Goal: Check status

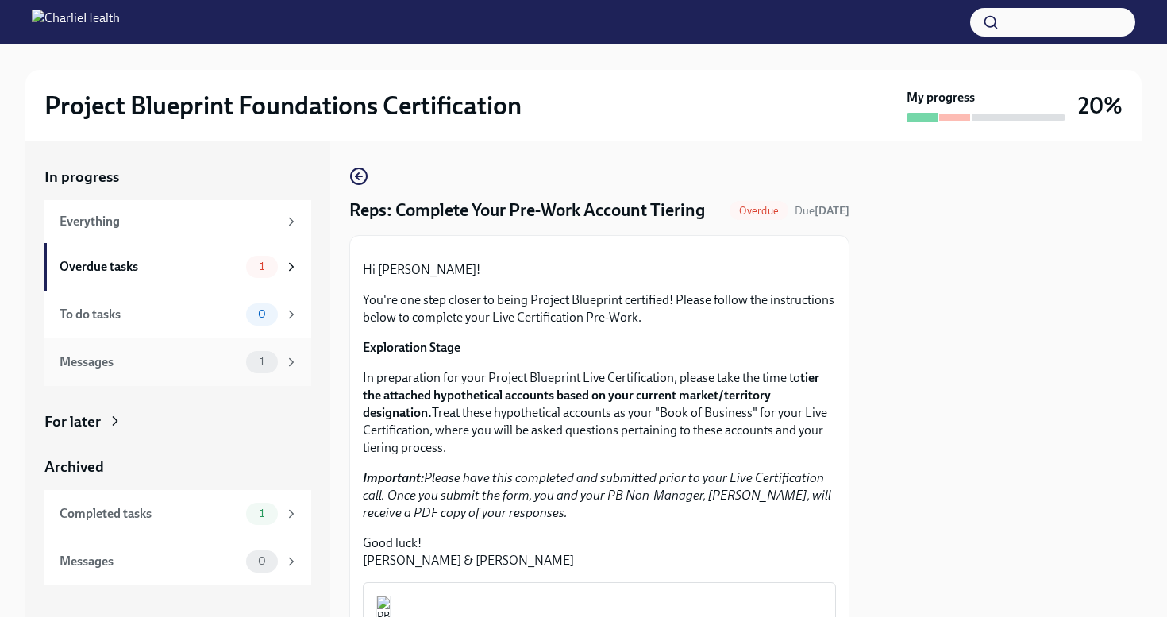
click at [229, 360] on div "Messages" at bounding box center [150, 361] width 180 height 17
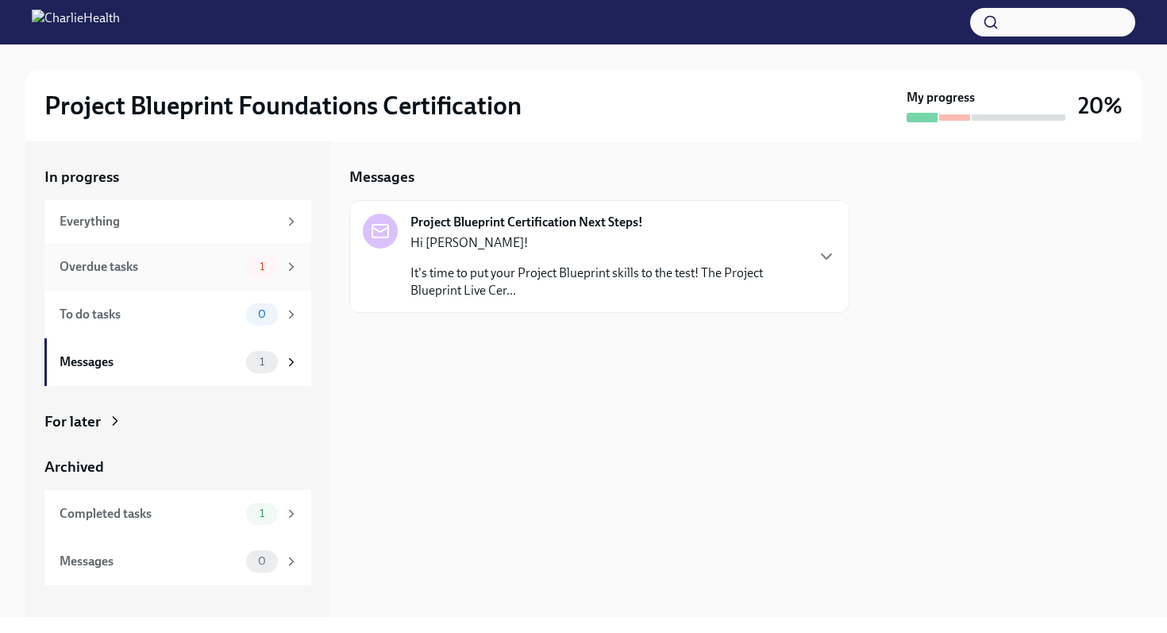
click at [210, 272] on div "Overdue tasks" at bounding box center [150, 266] width 180 height 17
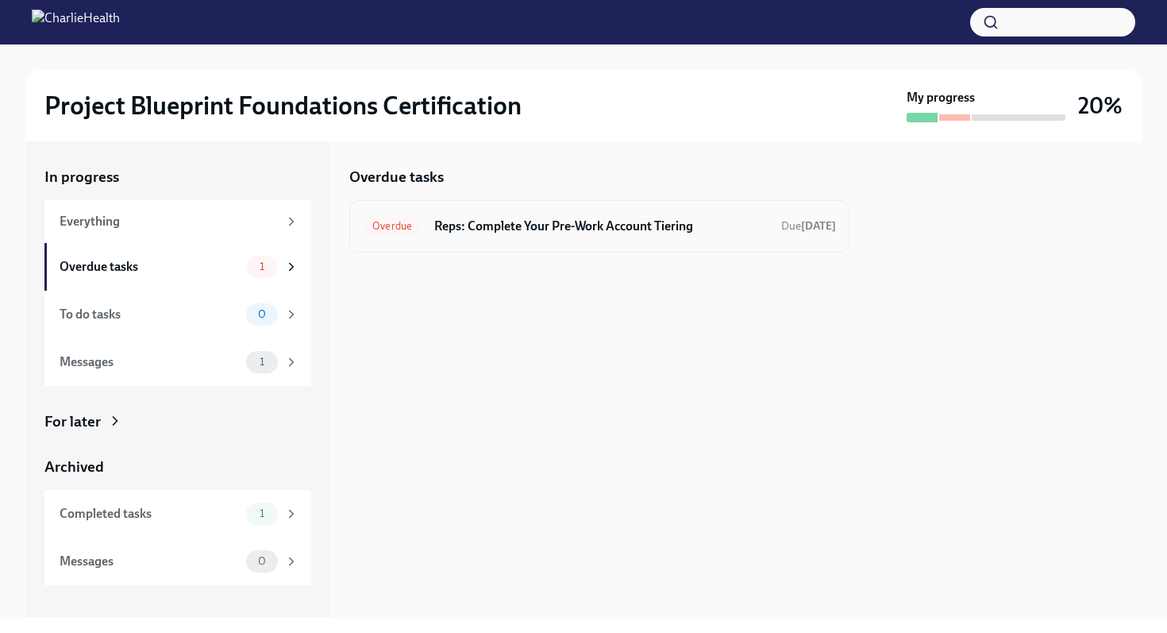
click at [472, 239] on div "Overdue Reps: Complete Your Pre-Work Account Tiering Due [DATE]" at bounding box center [599, 226] width 500 height 52
click at [528, 222] on h6 "Reps: Complete Your Pre-Work Account Tiering" at bounding box center [601, 225] width 334 height 17
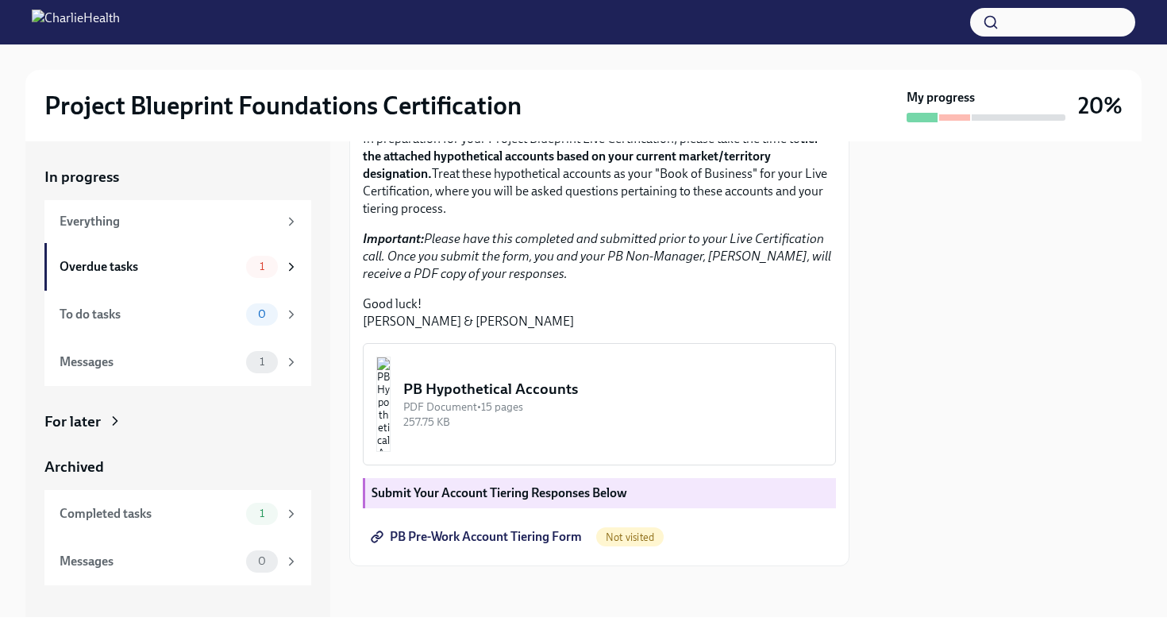
scroll to position [375, 0]
